Goal: Information Seeking & Learning: Learn about a topic

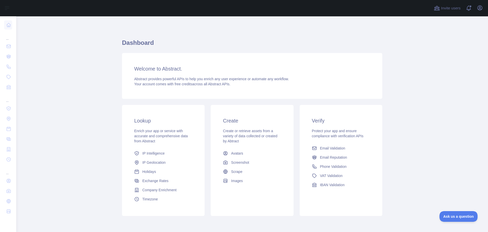
drag, startPoint x: 482, startPoint y: 10, endPoint x: 317, endPoint y: 41, distance: 167.0
click at [317, 41] on h1 "Dashboard" at bounding box center [252, 45] width 260 height 12
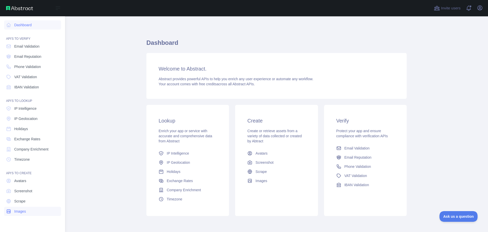
click at [23, 210] on span "Images" at bounding box center [20, 210] width 12 height 5
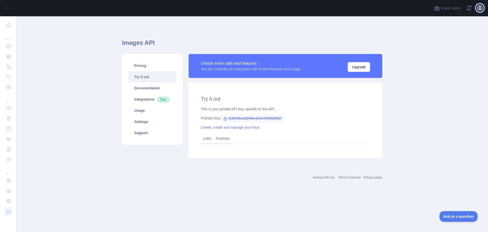
click at [481, 9] on icon "button" at bounding box center [480, 8] width 5 height 5
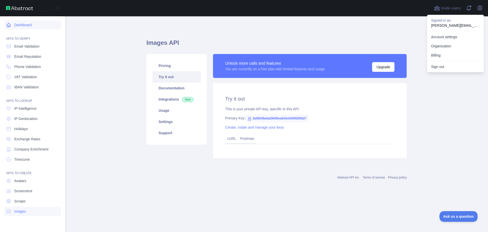
click at [26, 24] on link "Dashboard" at bounding box center [32, 24] width 57 height 9
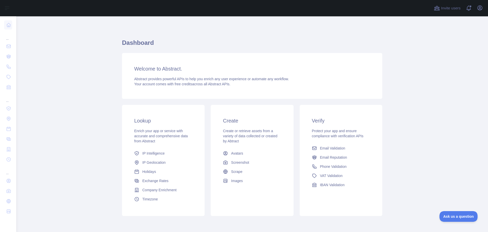
click at [484, 9] on div "Invite users View notifications Open user menu" at bounding box center [252, 8] width 472 height 16
click at [480, 8] on icon "button" at bounding box center [480, 8] width 5 height 5
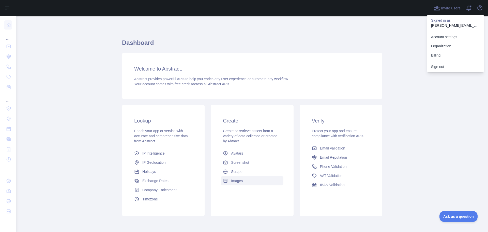
click at [232, 182] on span "Images" at bounding box center [237, 180] width 12 height 5
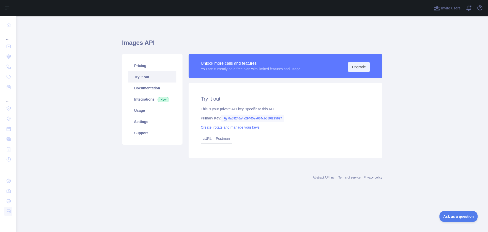
click at [356, 65] on button "Upgrade" at bounding box center [359, 67] width 22 height 10
click at [149, 85] on link "Documentation" at bounding box center [152, 87] width 48 height 11
click at [142, 100] on link "Integrations New" at bounding box center [152, 99] width 48 height 11
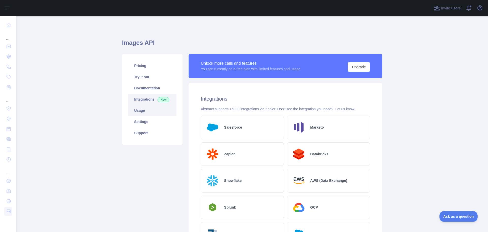
click at [143, 111] on link "Usage" at bounding box center [152, 110] width 48 height 11
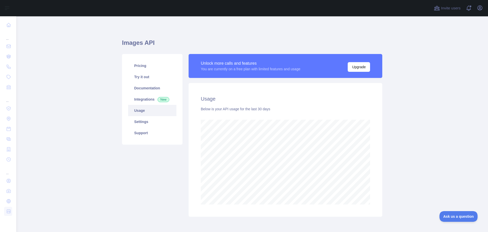
scroll to position [215, 468]
click at [150, 119] on link "Settings" at bounding box center [152, 121] width 48 height 11
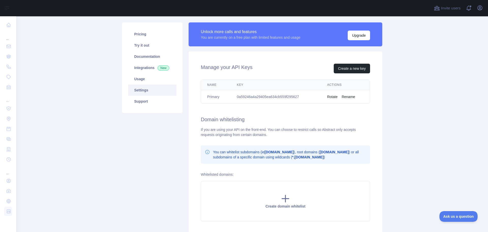
scroll to position [51, 0]
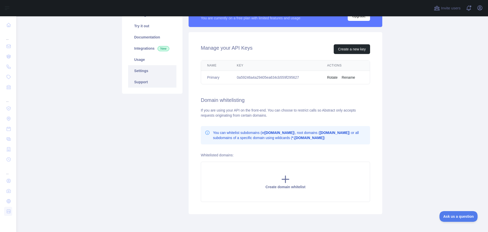
click at [139, 81] on link "Support" at bounding box center [152, 81] width 48 height 11
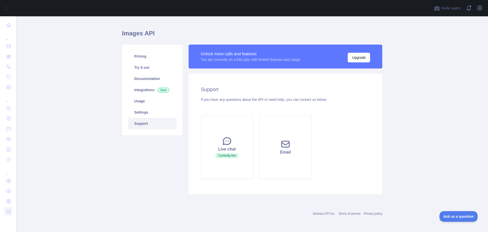
scroll to position [9, 0]
click at [141, 56] on link "Pricing" at bounding box center [152, 56] width 48 height 11
